Goal: Find specific page/section: Find specific page/section

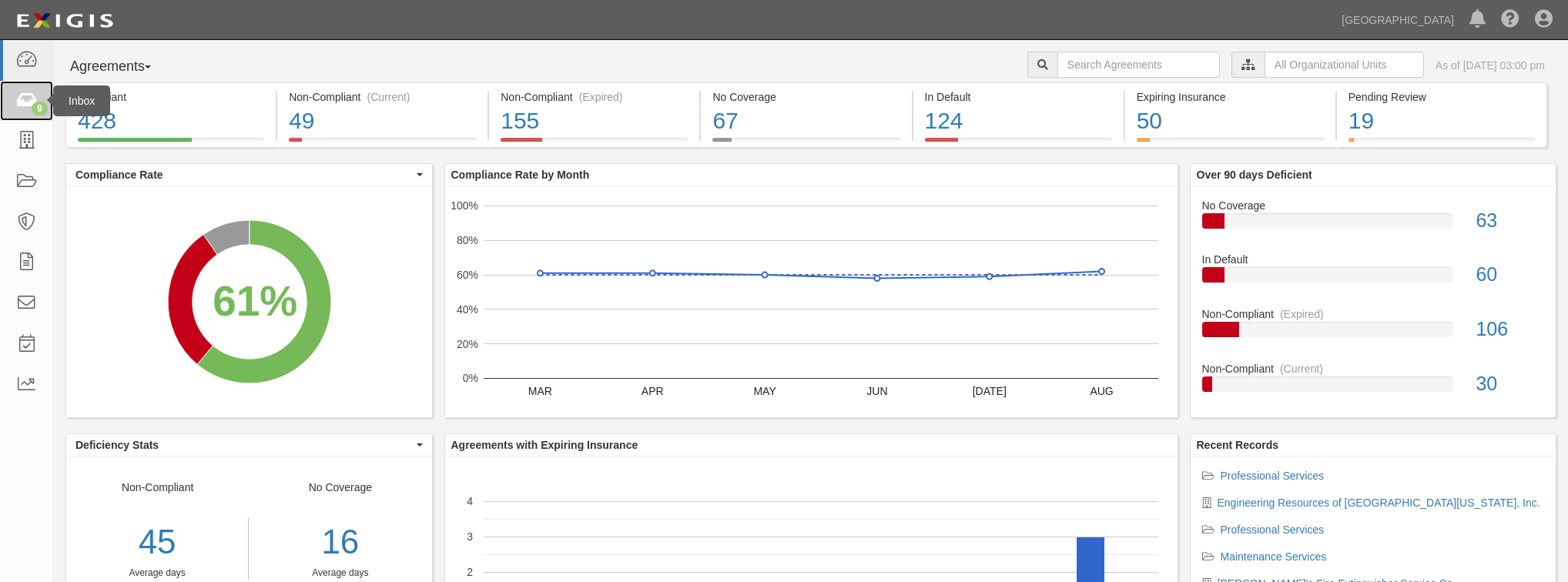
click at [25, 107] on icon at bounding box center [26, 101] width 22 height 18
click at [33, 101] on icon at bounding box center [26, 101] width 22 height 18
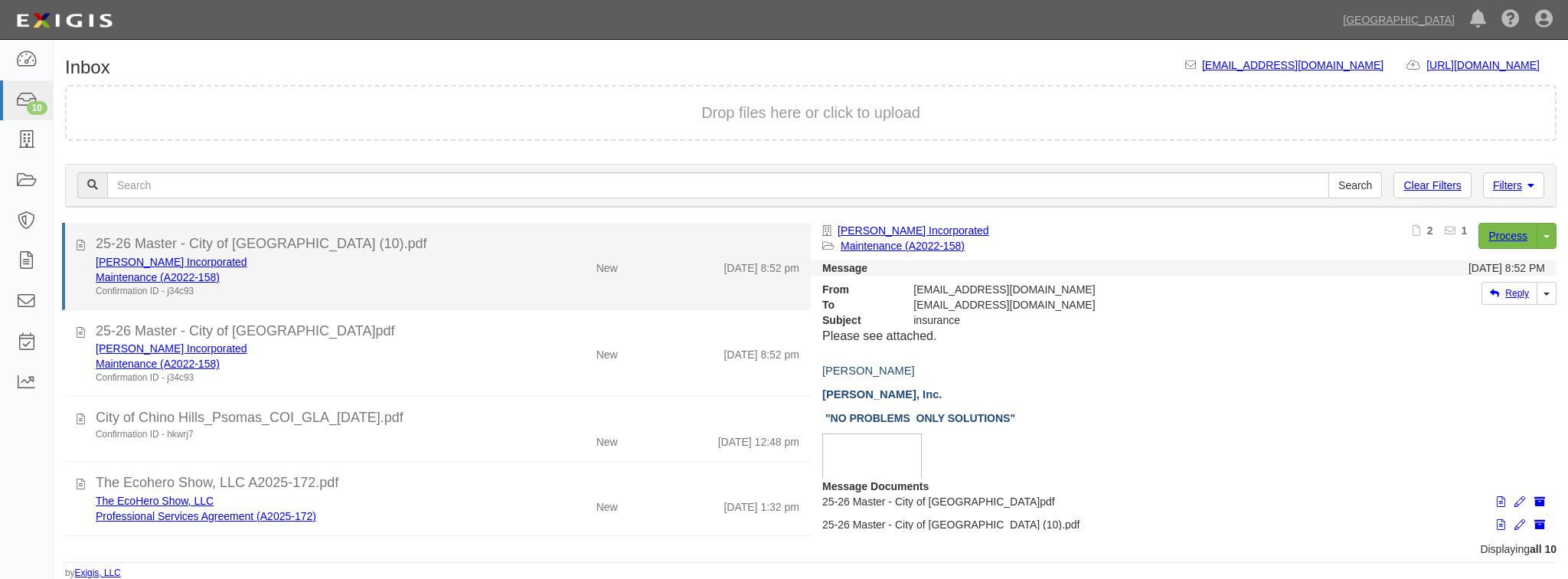
click at [412, 265] on div "[PERSON_NAME] Incorporated" at bounding box center [296, 261] width 401 height 15
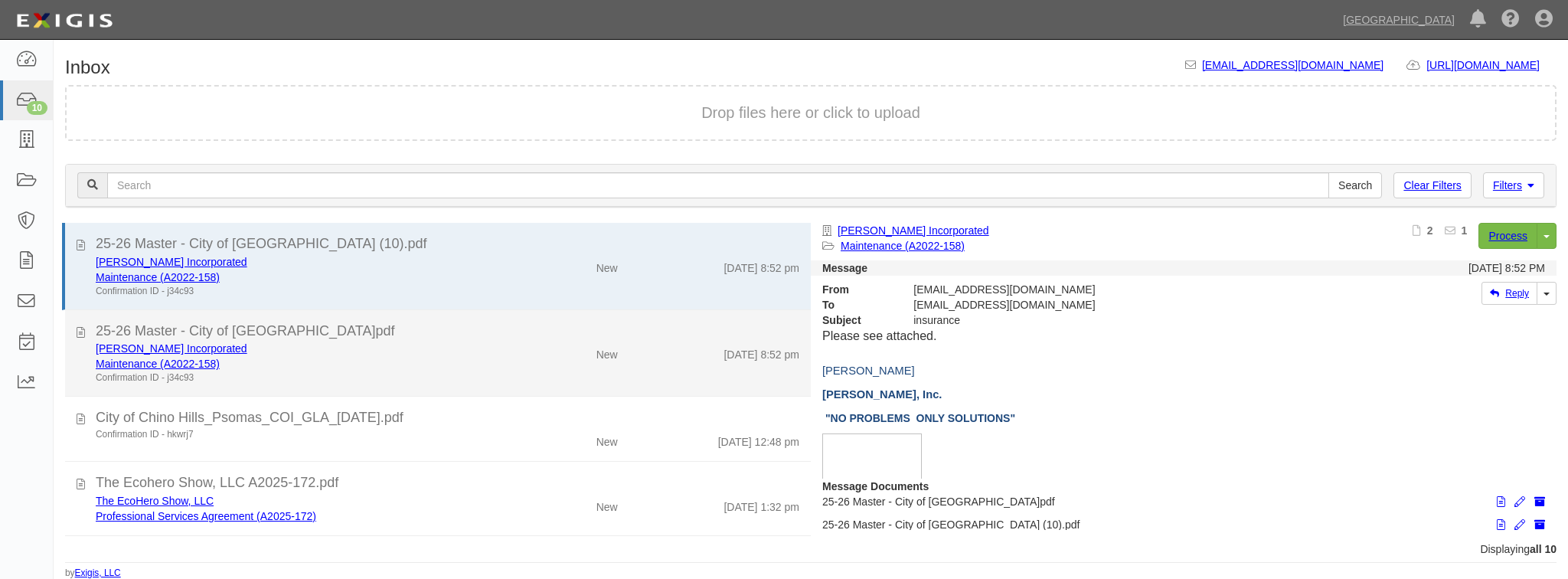
click at [423, 334] on div "25-26 Master - City of [GEOGRAPHIC_DATA]pdf" at bounding box center [447, 332] width 703 height 20
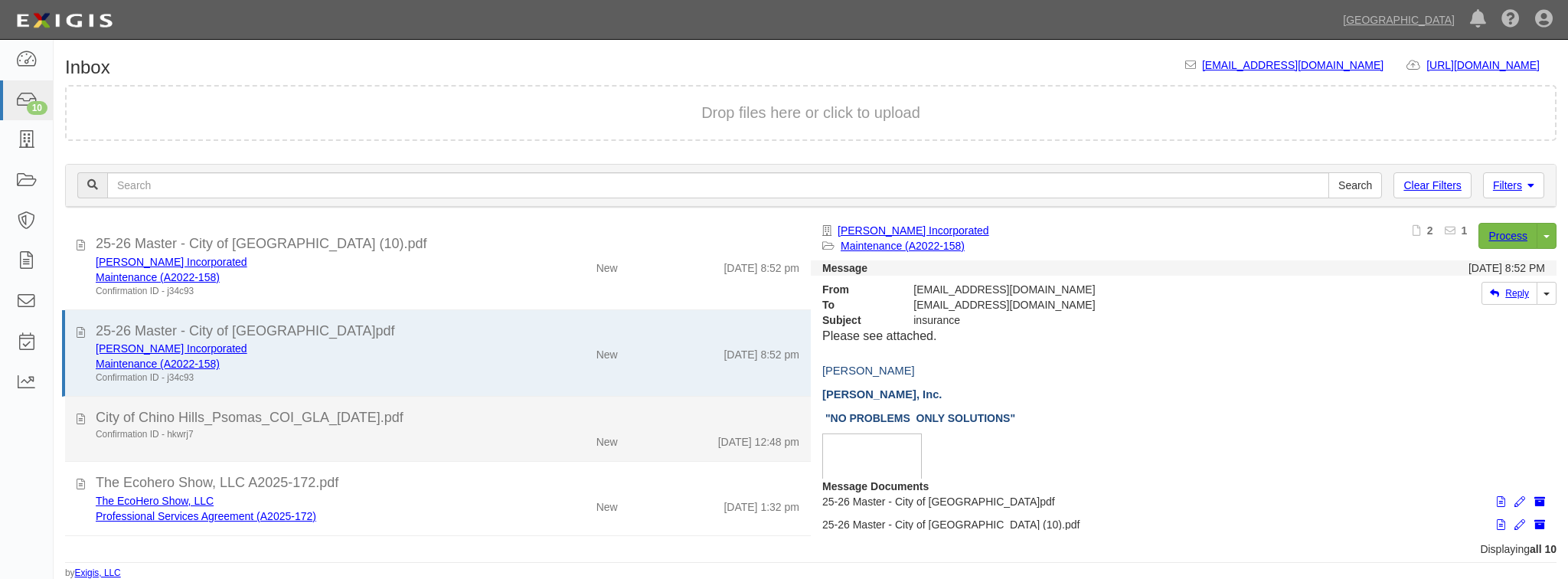
click at [428, 420] on div "City of Chino Hills_Psomas_COI_GLA_[DATE].pdf" at bounding box center [447, 418] width 703 height 20
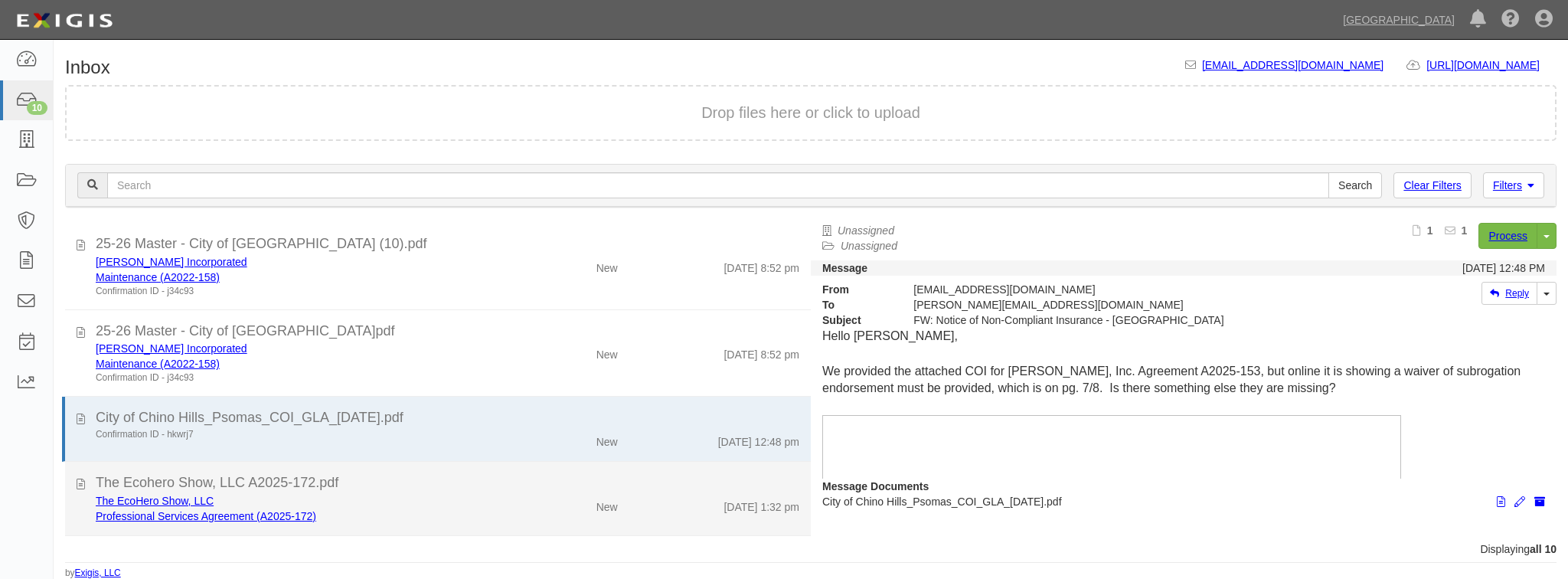
click at [426, 486] on div "The Ecohero Show, LLC A2025-172.pdf" at bounding box center [447, 484] width 703 height 20
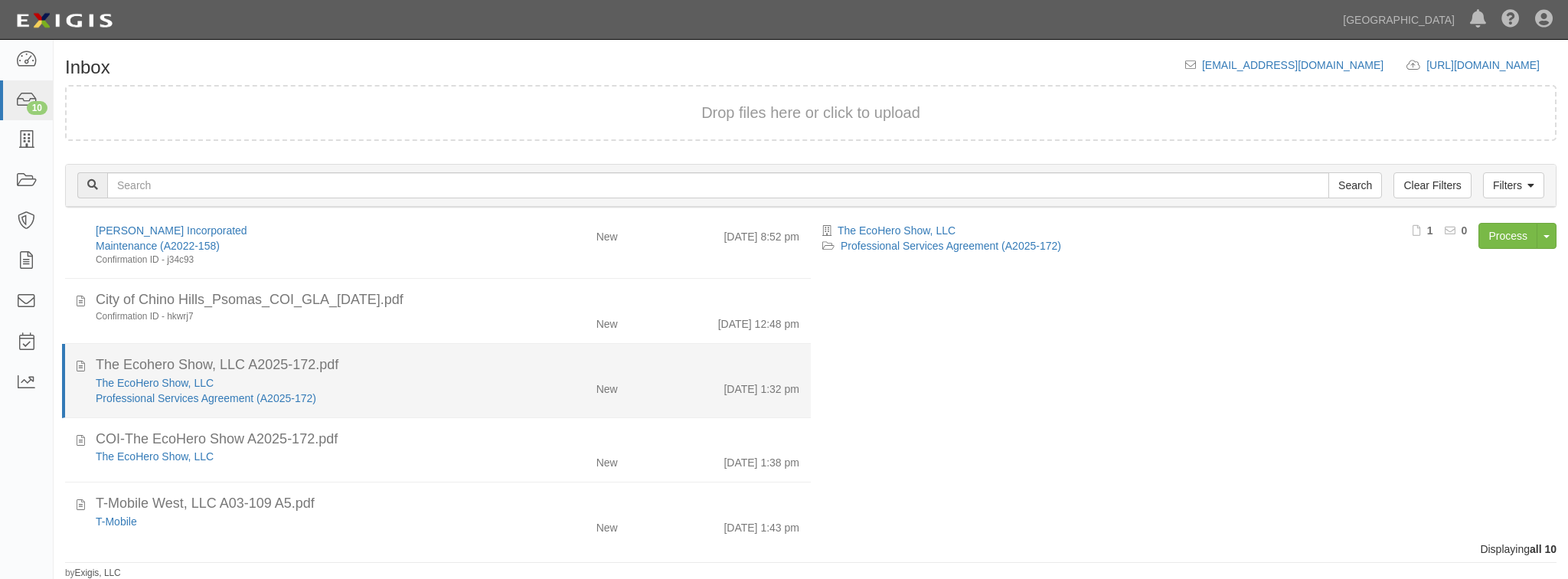
scroll to position [122, 0]
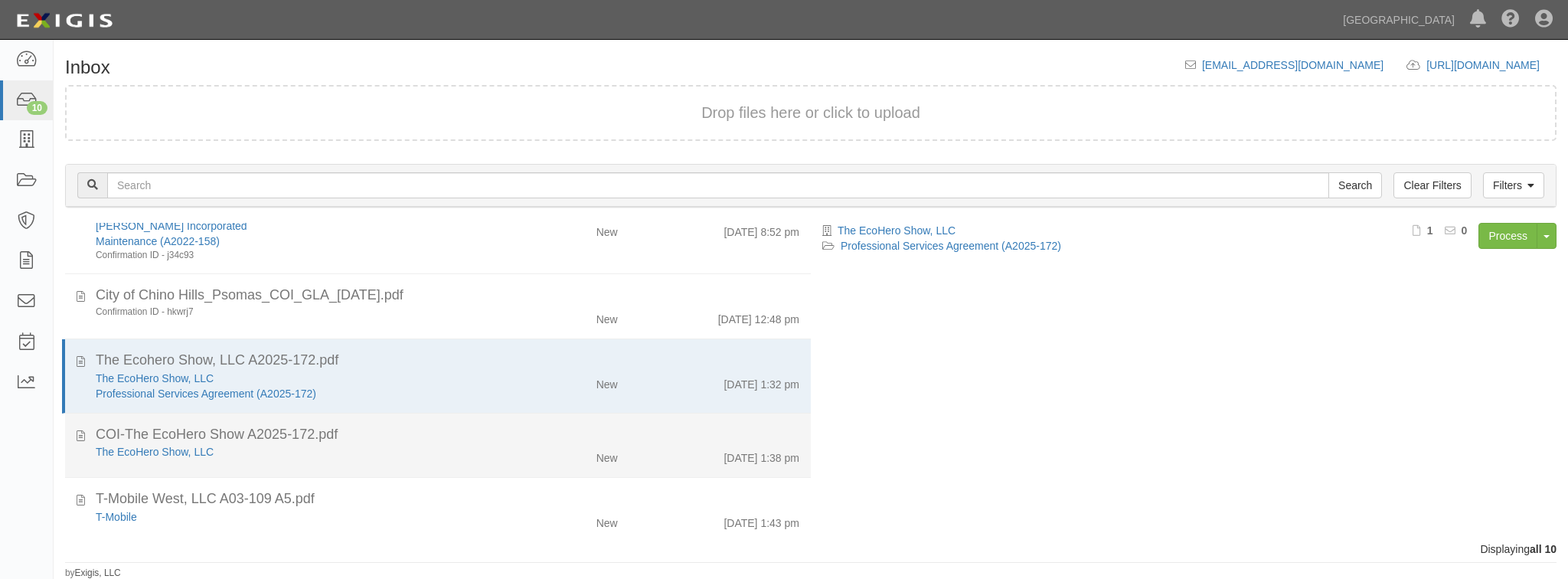
click at [421, 459] on div "The EcoHero Show, LLC New 9/4/25 1:38 pm" at bounding box center [447, 455] width 727 height 21
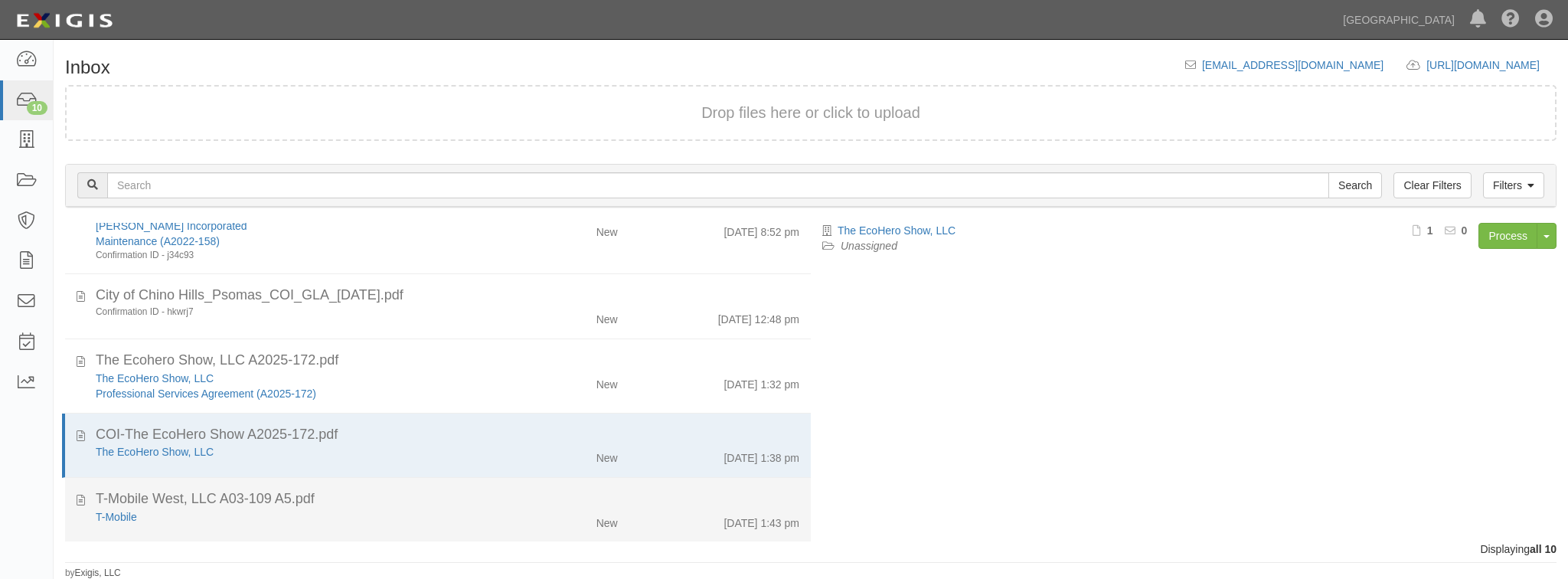
click at [421, 497] on div "T-Mobile West, LLC A03-109 A5.pdf" at bounding box center [447, 500] width 703 height 20
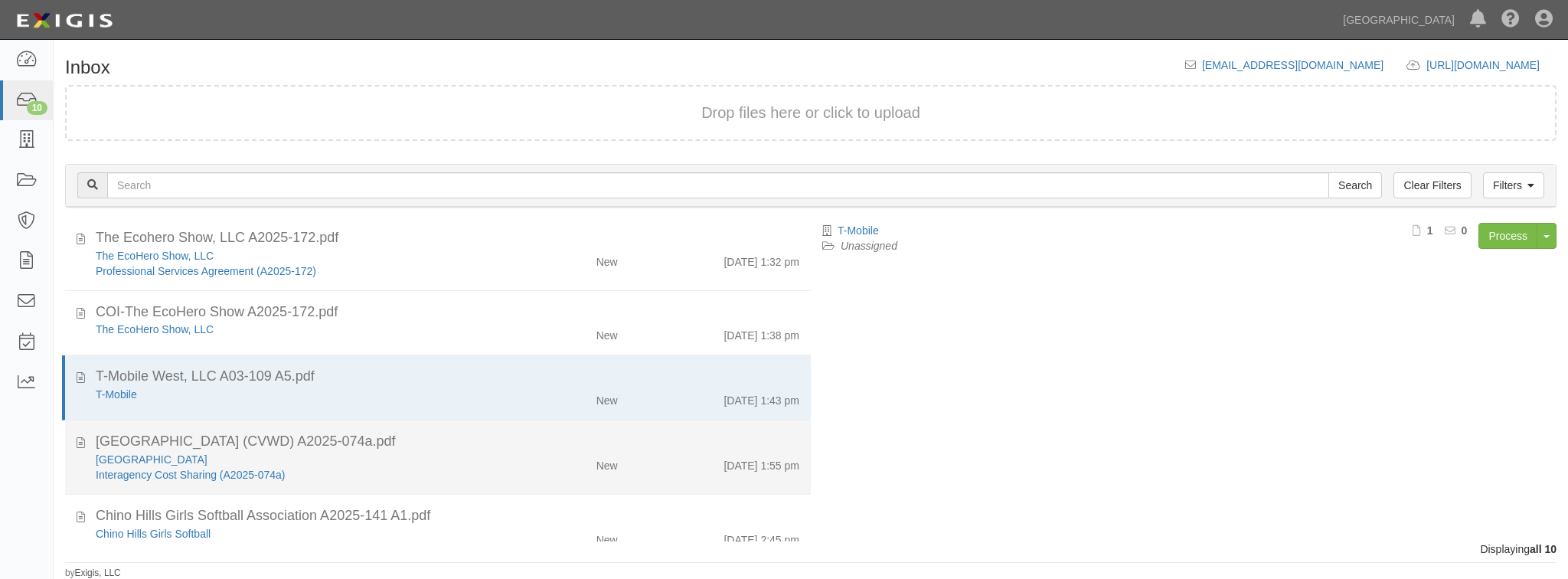
click at [420, 462] on div "Cucamonga Valley Water District" at bounding box center [296, 459] width 401 height 15
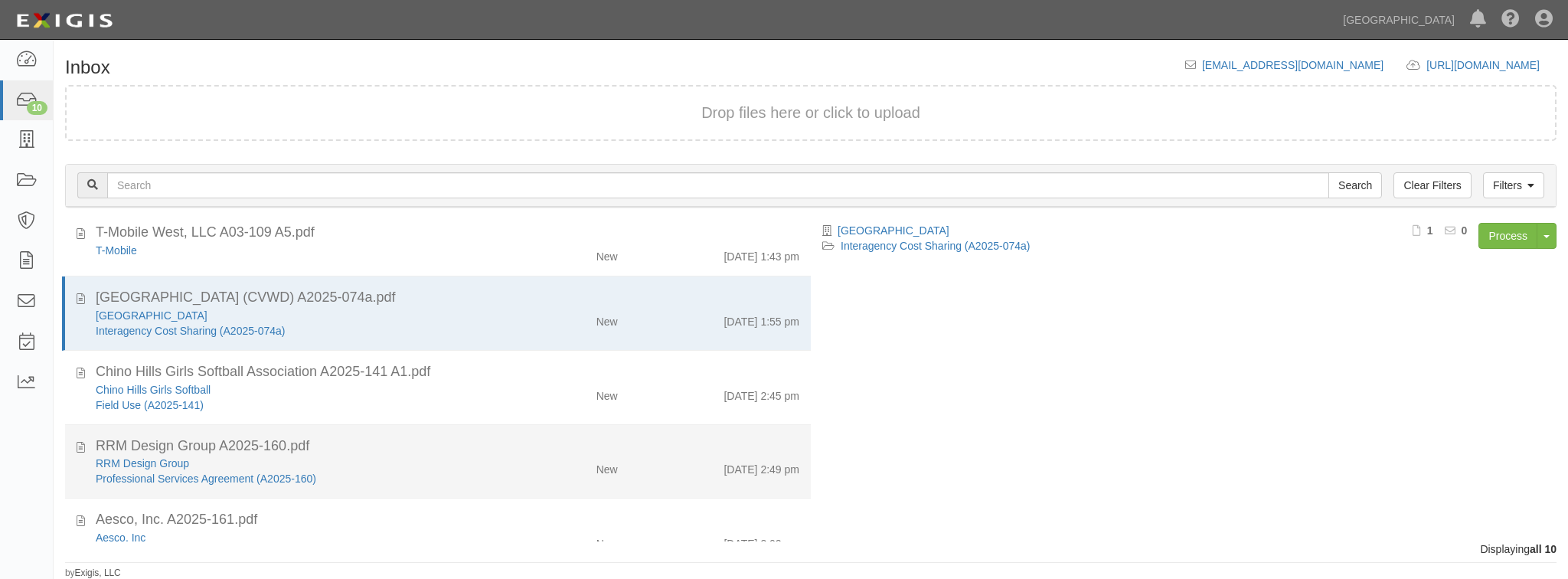
scroll to position [426, 0]
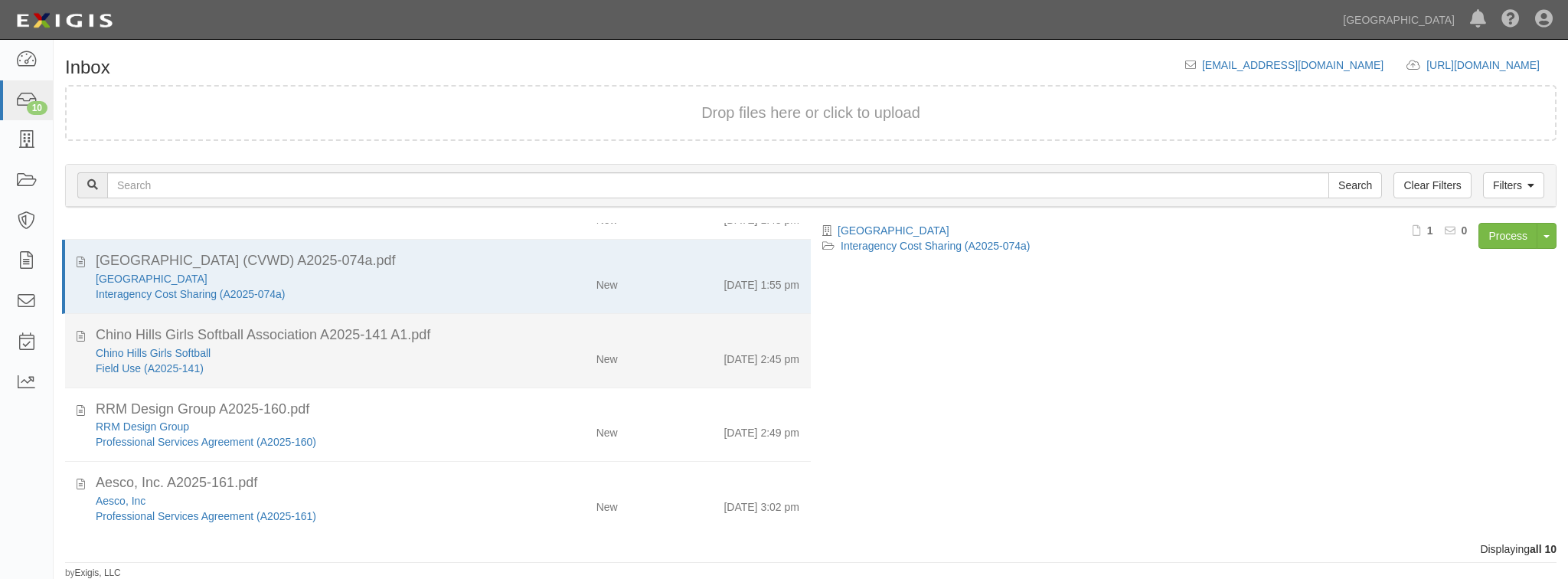
click at [435, 370] on div "Field Use (A2025-141)" at bounding box center [296, 368] width 401 height 15
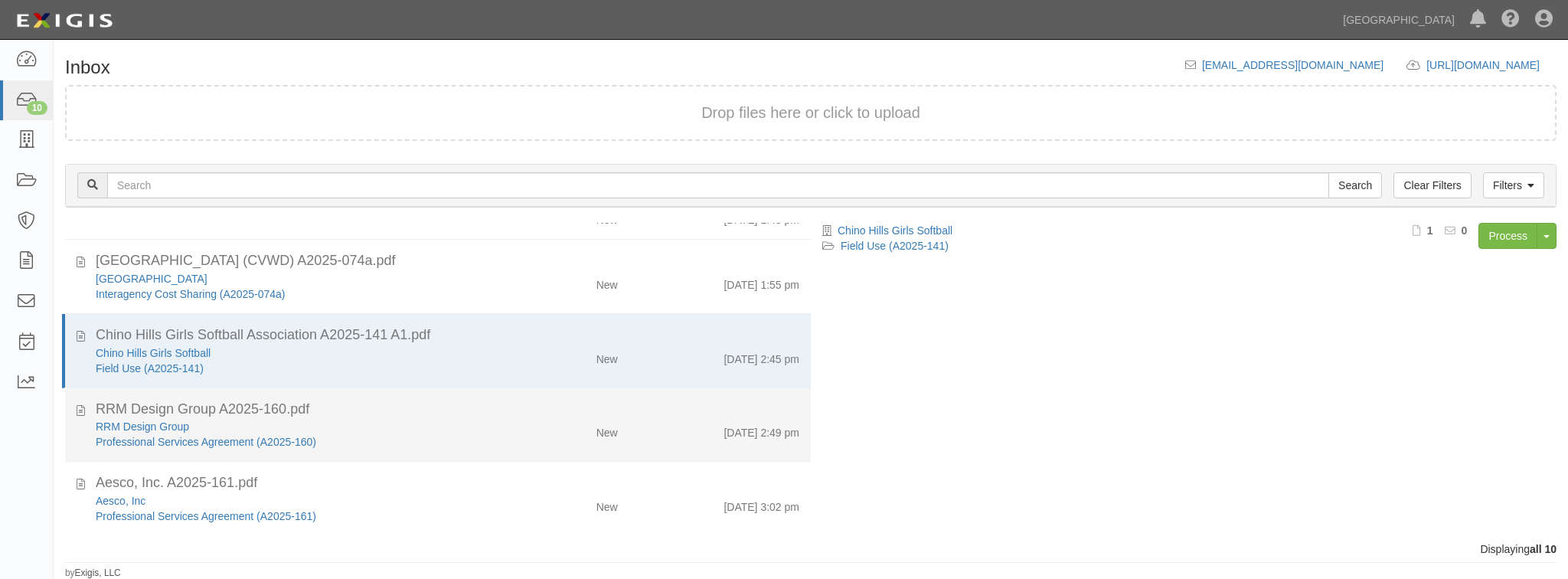
click at [437, 426] on div "RRM Design Group" at bounding box center [296, 426] width 401 height 15
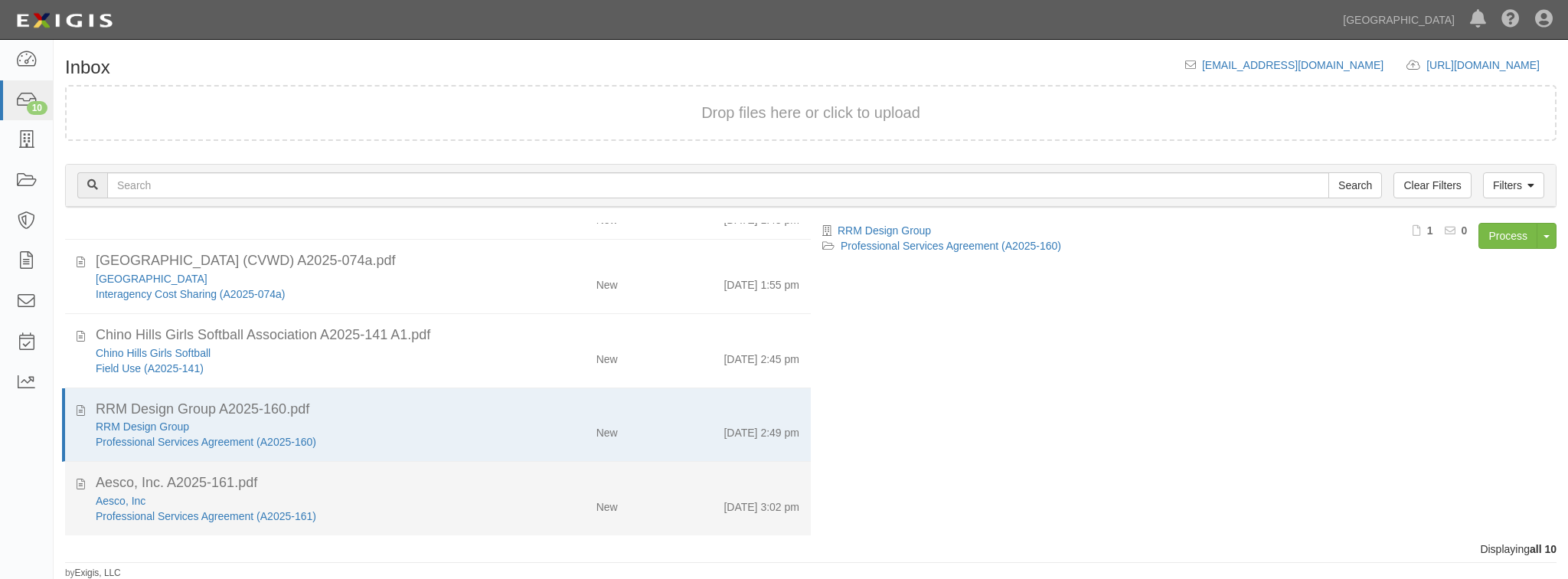
click at [436, 479] on div "Aesco, Inc. A2025-161.pdf" at bounding box center [447, 484] width 703 height 20
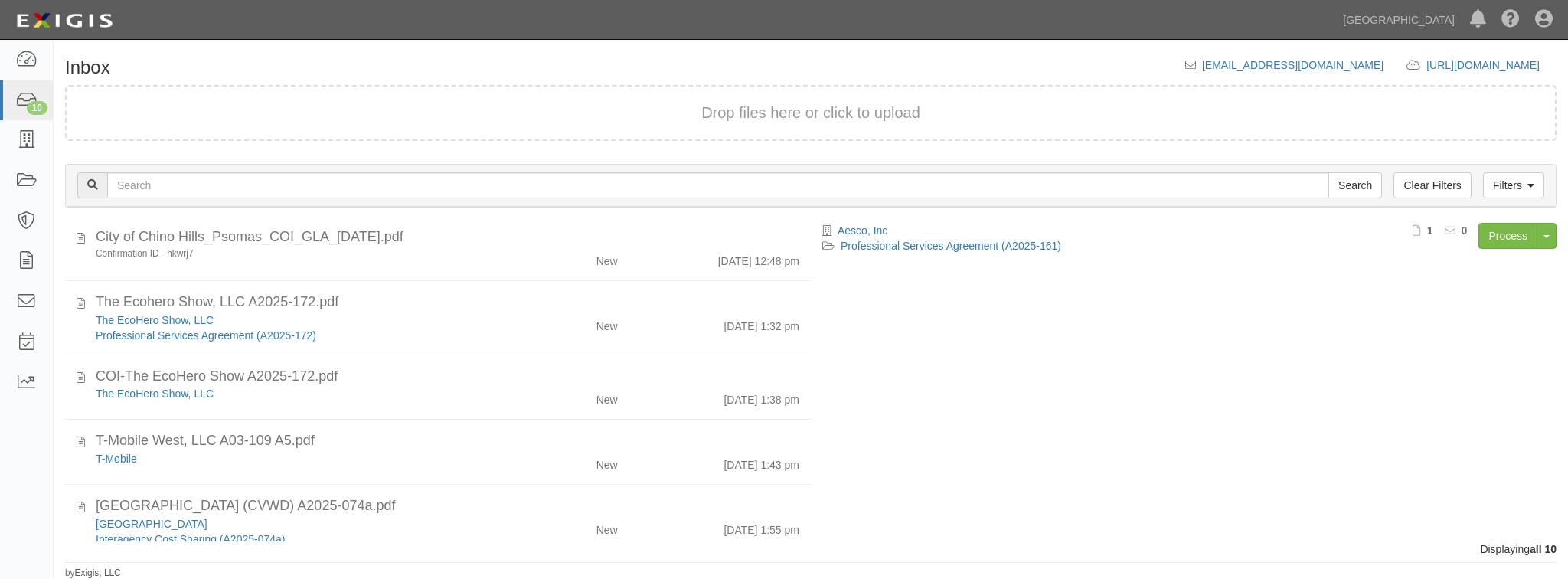
scroll to position [0, 0]
